Goal: Register for event/course

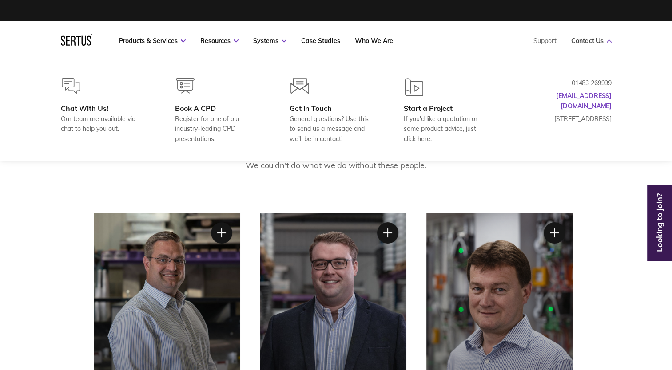
click at [610, 41] on icon at bounding box center [609, 41] width 5 height 3
click at [197, 109] on div "Book A CPD" at bounding box center [218, 108] width 86 height 9
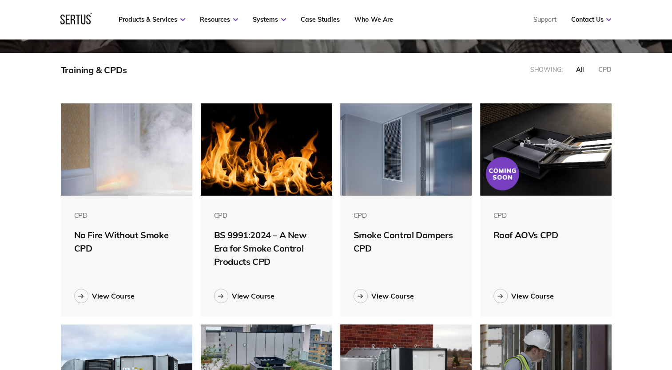
scroll to position [178, 0]
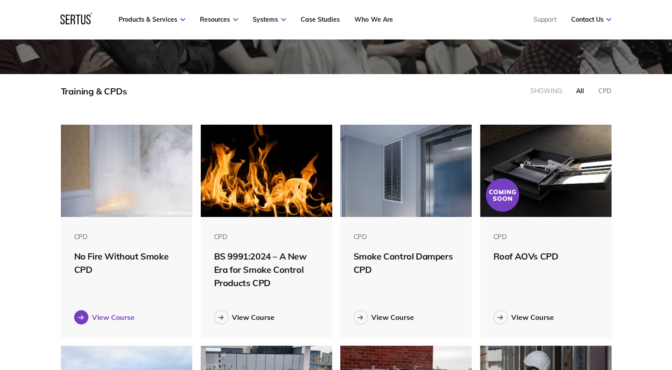
click at [113, 321] on div "View Course" at bounding box center [113, 317] width 43 height 9
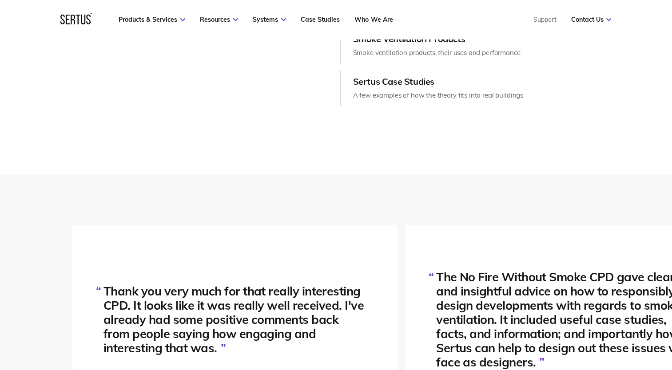
scroll to position [1066, 0]
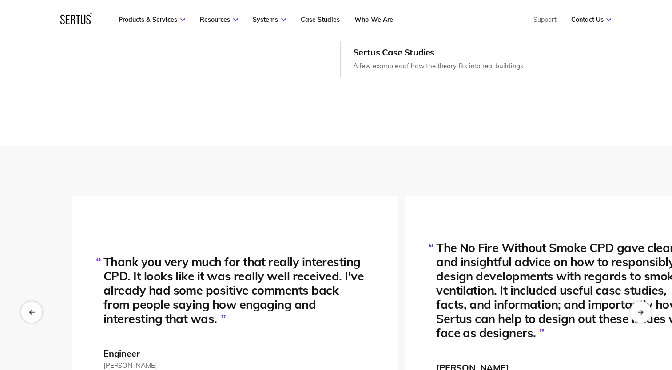
click at [645, 310] on div "Next slide" at bounding box center [640, 313] width 22 height 22
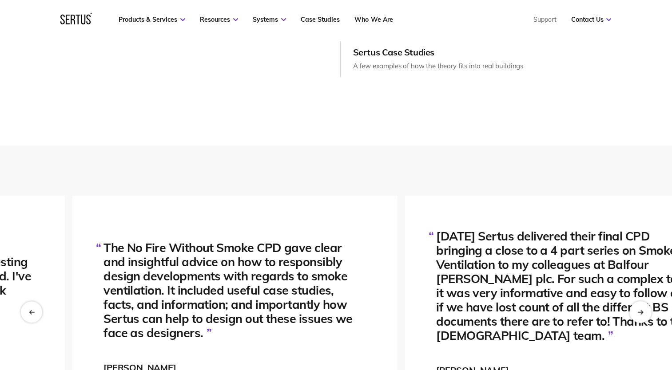
click at [636, 312] on div "Next slide" at bounding box center [640, 313] width 22 height 22
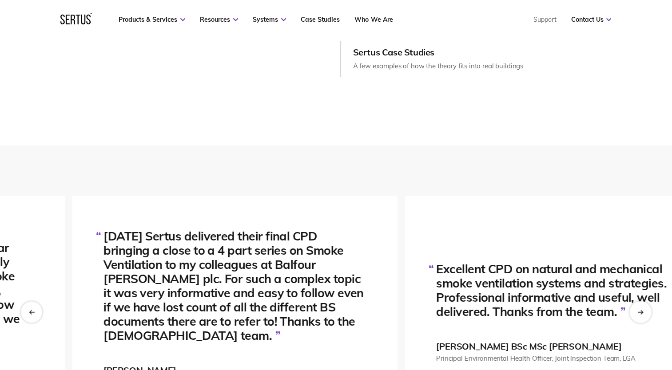
click at [634, 311] on div "Next slide" at bounding box center [640, 313] width 22 height 22
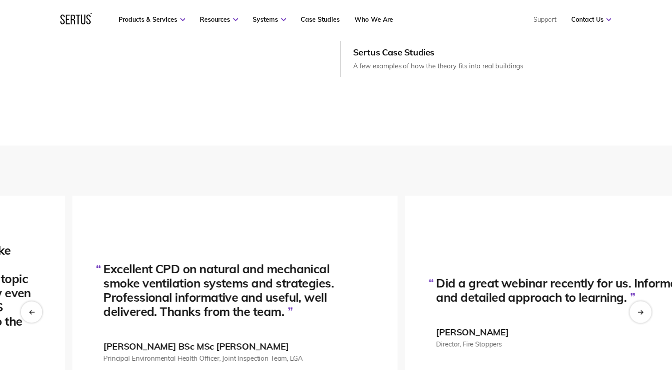
click at [640, 314] on icon "Next slide" at bounding box center [640, 312] width 6 height 5
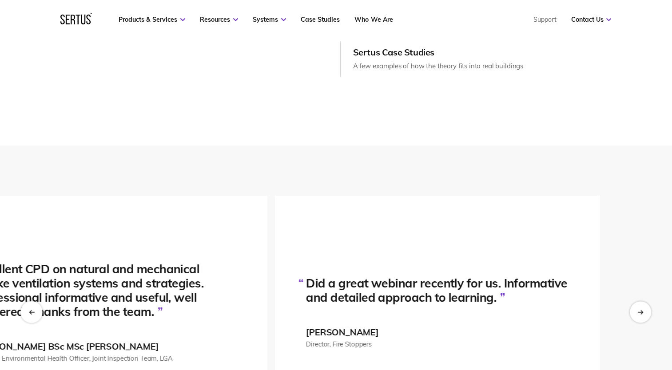
click at [30, 308] on div "Previous slide" at bounding box center [31, 313] width 22 height 22
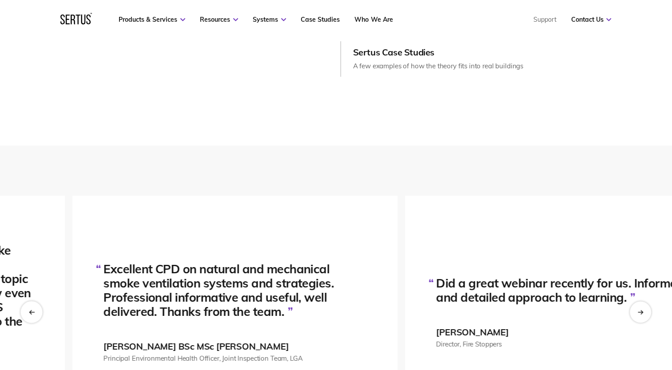
click at [31, 308] on div "Previous slide" at bounding box center [31, 313] width 22 height 22
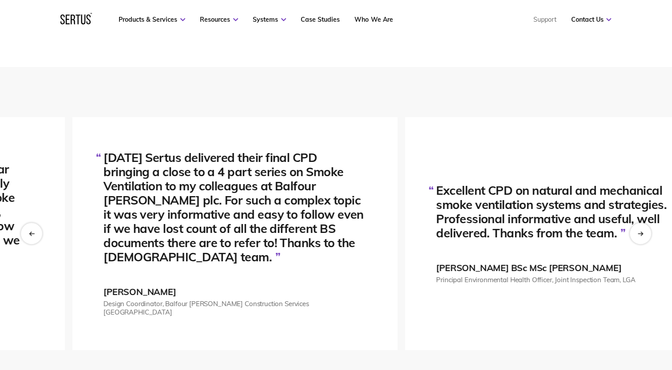
scroll to position [1155, 0]
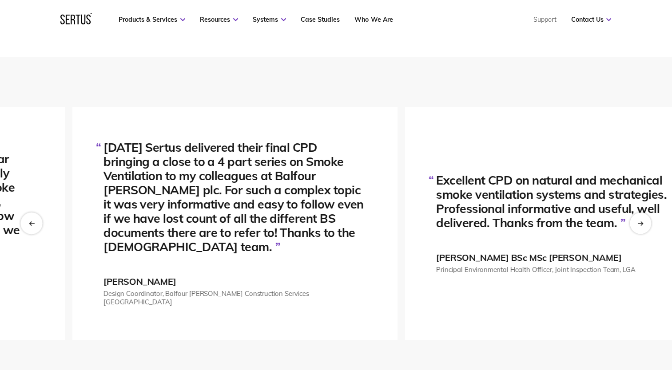
click at [30, 221] on icon "Previous slide" at bounding box center [31, 223] width 6 height 5
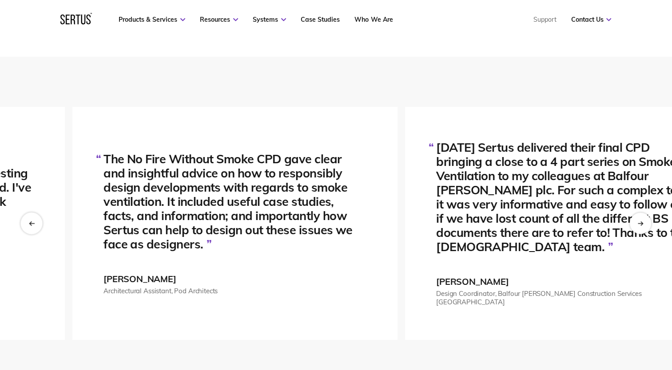
click at [30, 221] on icon "Previous slide" at bounding box center [31, 223] width 6 height 5
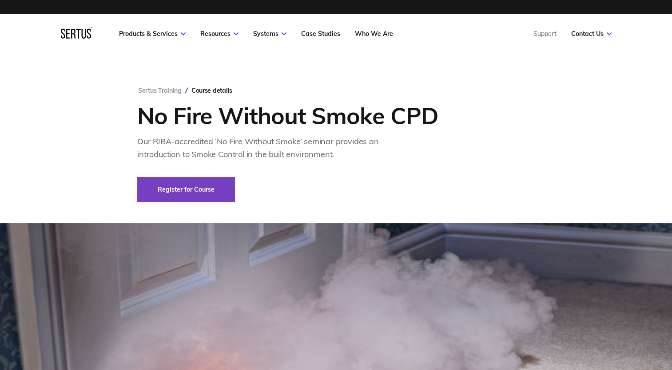
scroll to position [0, 0]
